Goal: Check status: Check status

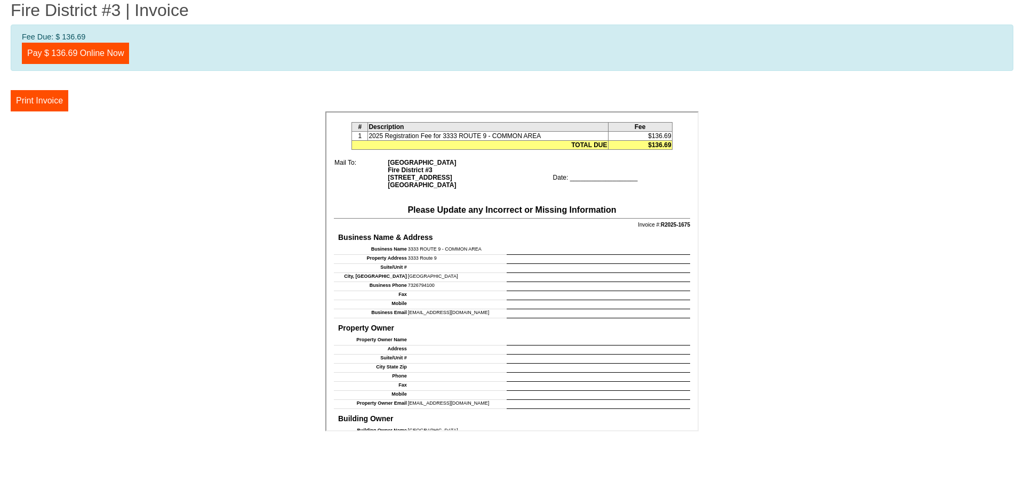
scroll to position [295, 0]
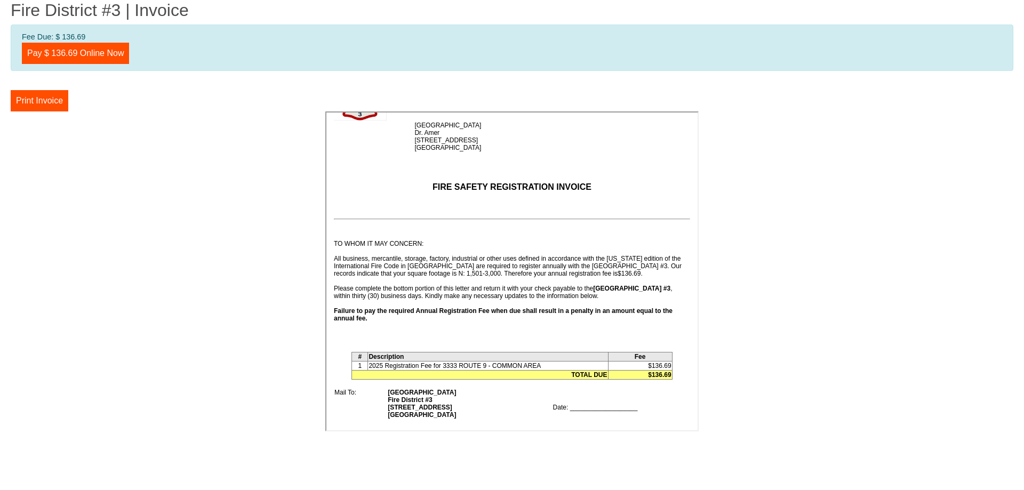
scroll to position [160, 0]
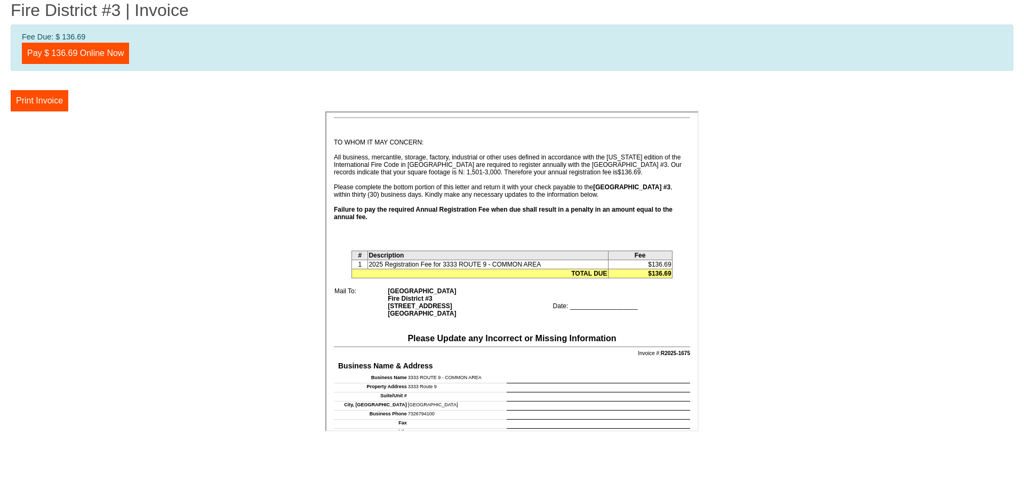
click at [244, 83] on td "Fire District #3 | Invoice Fee Due: $ 136.69 Pay $ 136.69 Online Now Print Invo…" at bounding box center [512, 217] width 1003 height 435
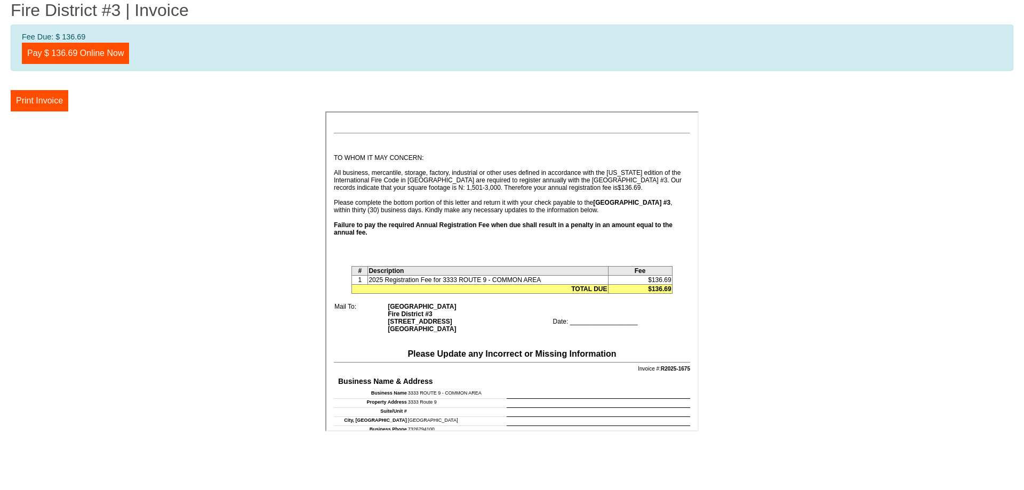
scroll to position [160, 0]
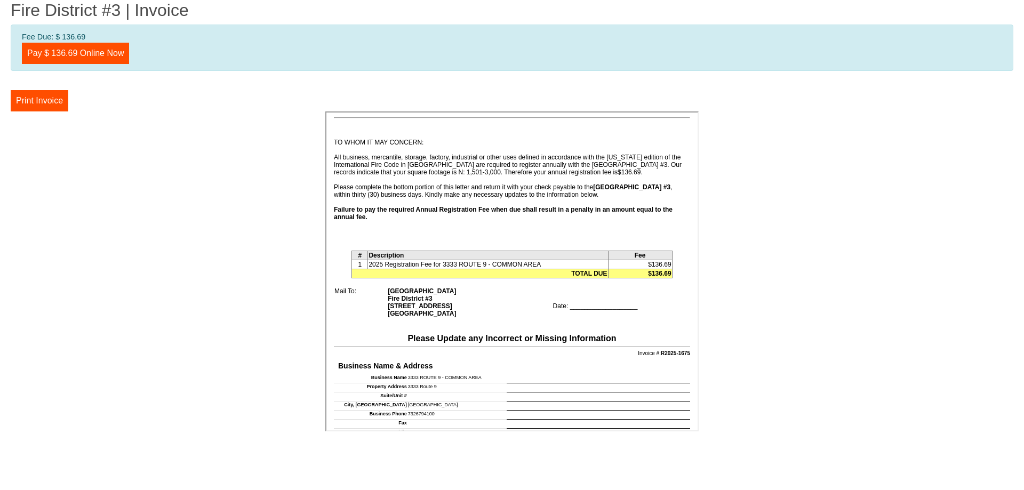
click at [835, 178] on center at bounding box center [512, 273] width 1003 height 323
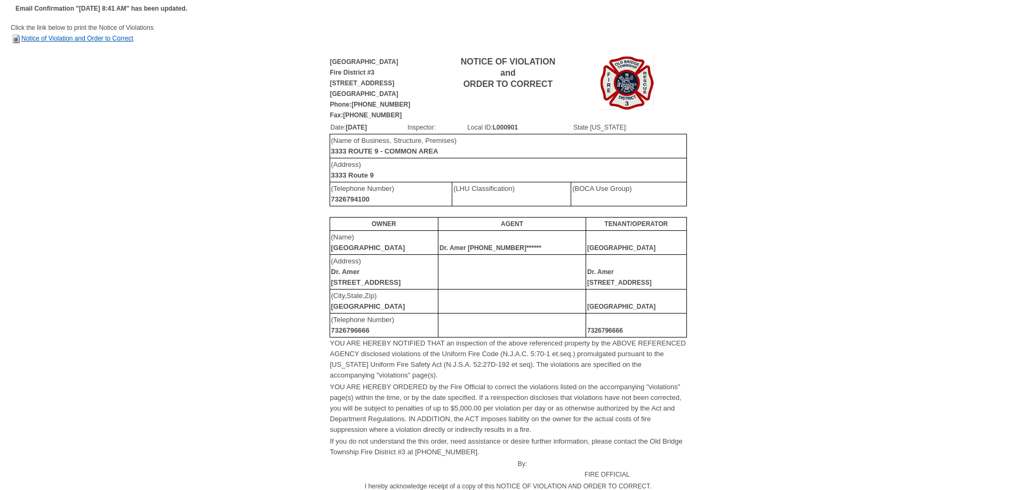
click at [83, 39] on link "Notice of Violation and Order to Correct" at bounding box center [72, 38] width 123 height 7
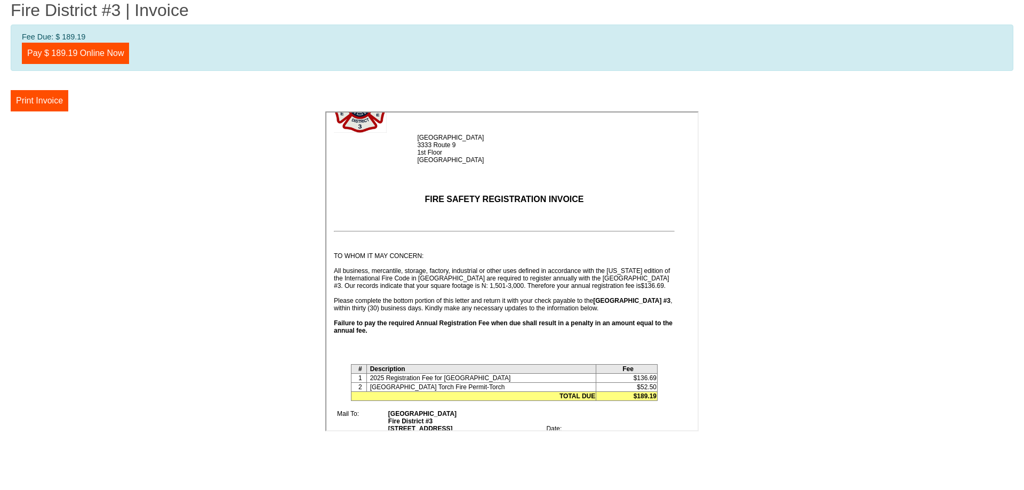
scroll to position [160, 0]
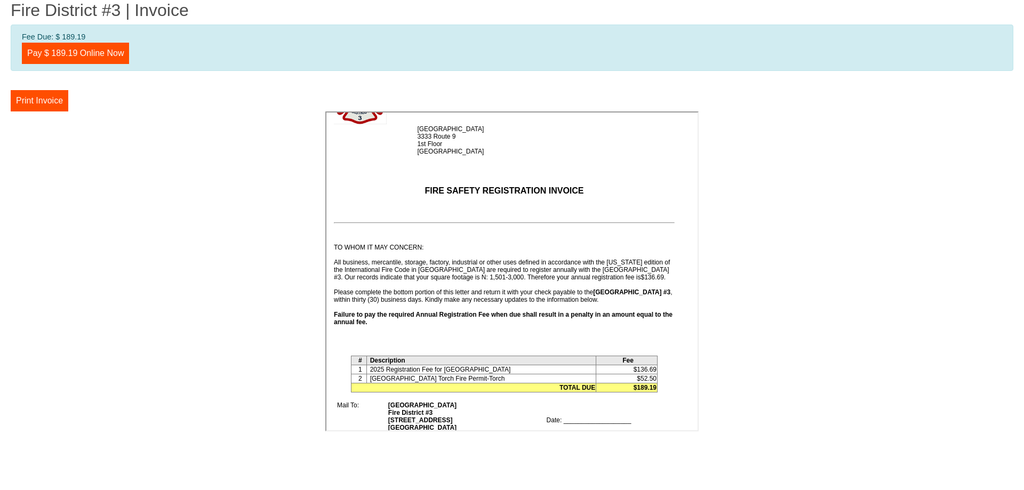
scroll to position [107, 0]
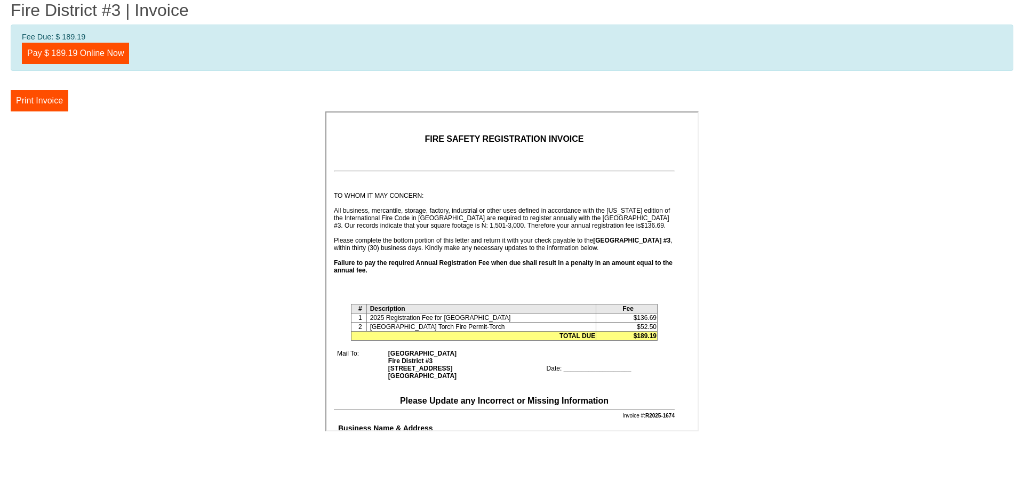
click at [234, 213] on center at bounding box center [512, 273] width 1003 height 323
